Goal: Check status: Check status

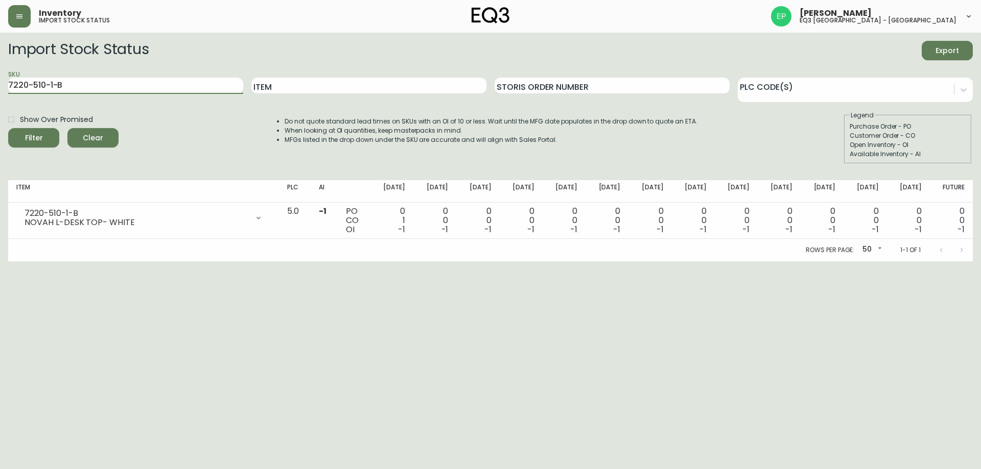
drag, startPoint x: 102, startPoint y: 91, endPoint x: 0, endPoint y: 69, distance: 104.5
click at [0, 69] on main "Import Stock Status Export SKU 7220-510-1-B Item Storis Order Number PLC Code(s…" at bounding box center [490, 147] width 981 height 229
paste input "3020-846-15-A"
type input "3020-846-15-A"
click at [8, 128] on button "Filter" at bounding box center [33, 137] width 51 height 19
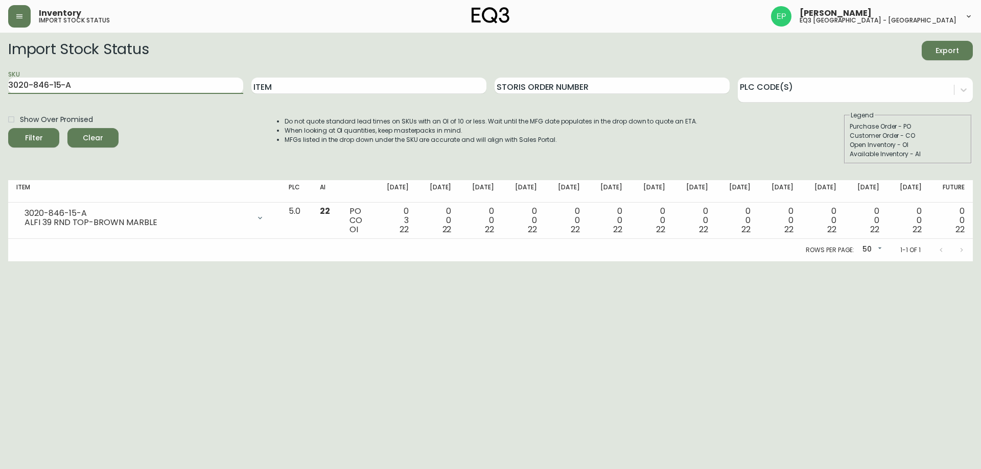
drag, startPoint x: 175, startPoint y: 82, endPoint x: 0, endPoint y: 89, distance: 174.8
click at [0, 89] on main "Import Stock Status Export SKU 3020-846-15-A Item Storis Order Number PLC Code(…" at bounding box center [490, 147] width 981 height 229
paste input "3020-846-15-B"
type input "3020-846-15-B"
click at [8, 128] on button "Filter" at bounding box center [33, 137] width 51 height 19
